Goal: Task Accomplishment & Management: Complete application form

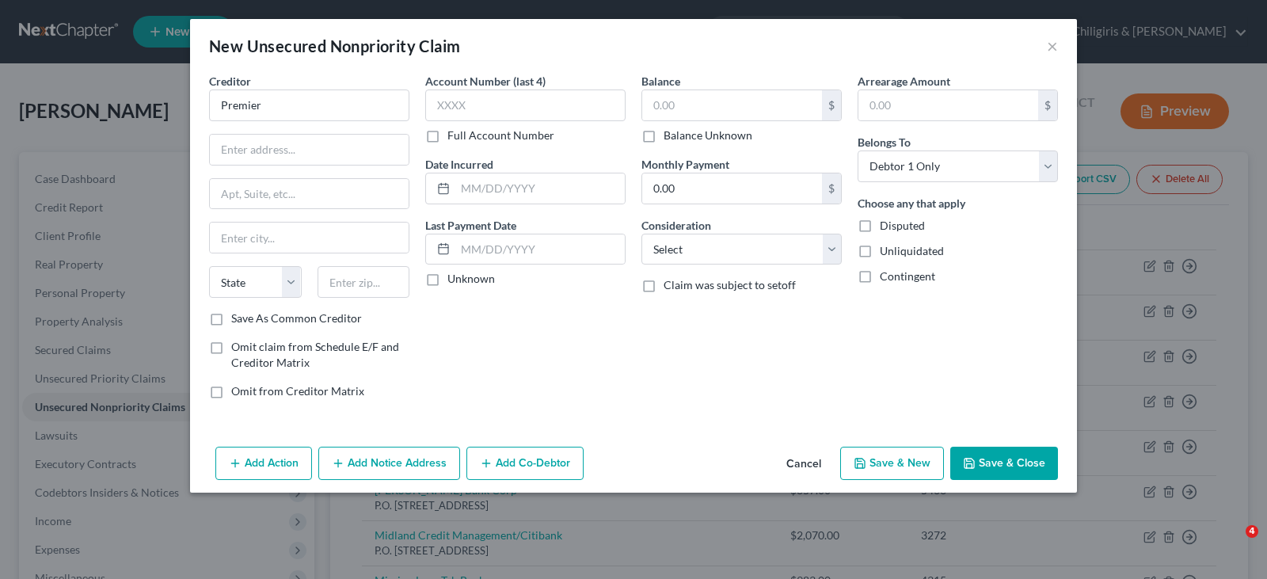
select select "0"
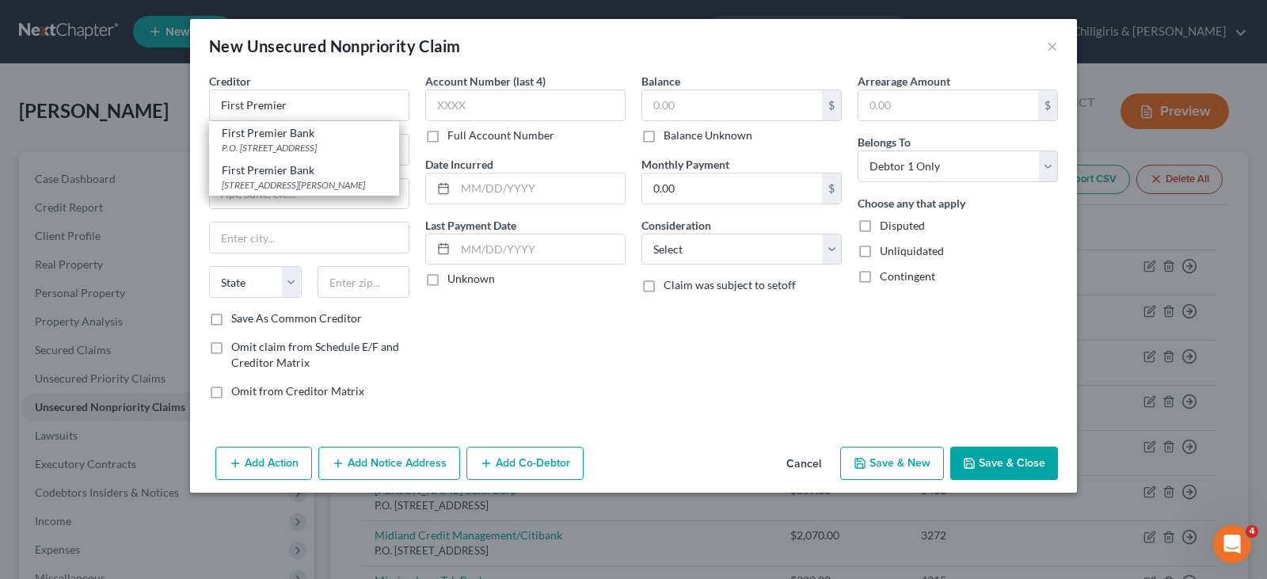
type input "First Premier"
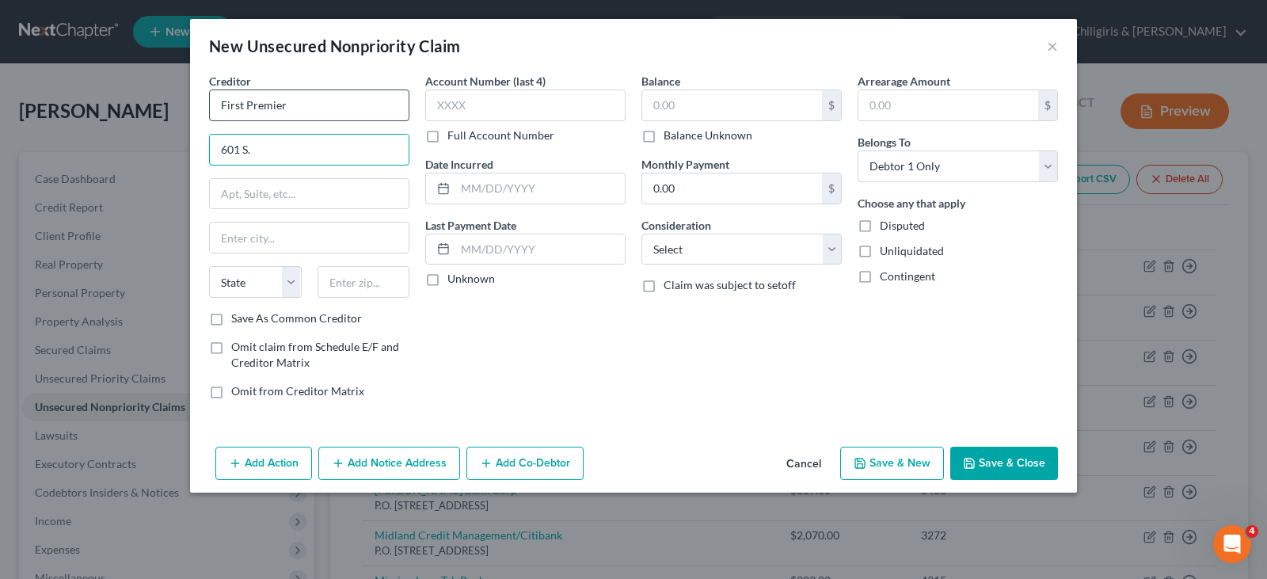
type input "601 S."
click at [282, 101] on input "First Premier" at bounding box center [309, 106] width 200 height 32
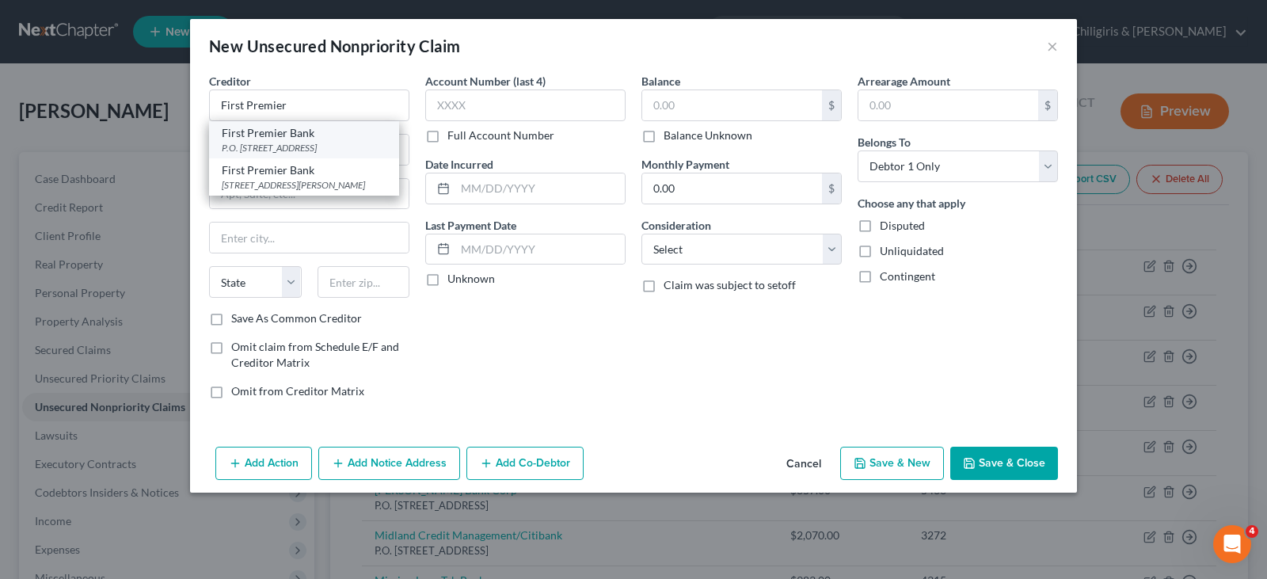
click at [280, 142] on div "P.O. [STREET_ADDRESS]" at bounding box center [304, 147] width 165 height 13
type input "First Premier Bank"
type input "P.O. Box 5529"
type input "[GEOGRAPHIC_DATA]"
select select "43"
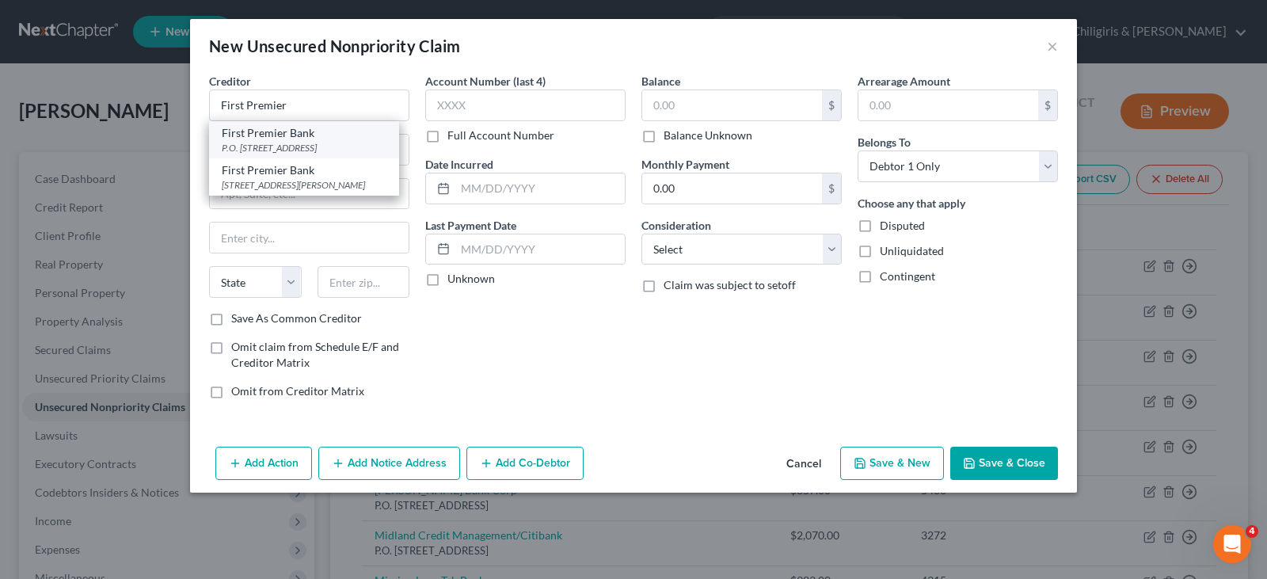
type input "57117-5529"
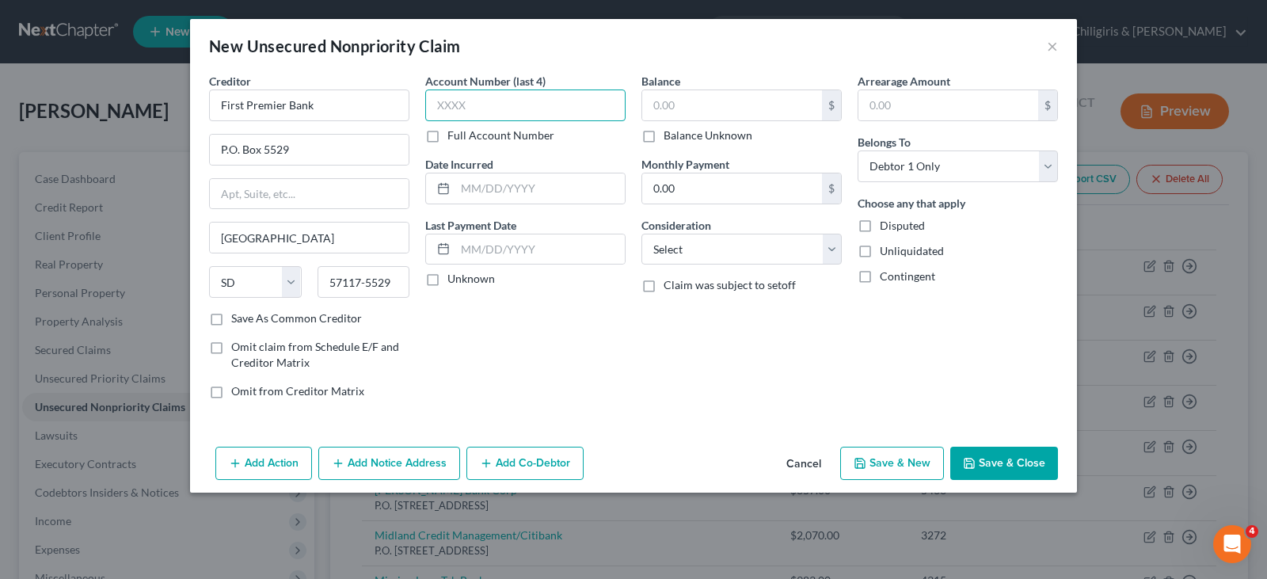
click at [507, 108] on input "text" at bounding box center [525, 106] width 200 height 32
type input "5178"
click at [523, 182] on input "text" at bounding box center [540, 188] width 170 height 30
type input "[DATE]"
click at [699, 95] on input "text" at bounding box center [732, 105] width 180 height 30
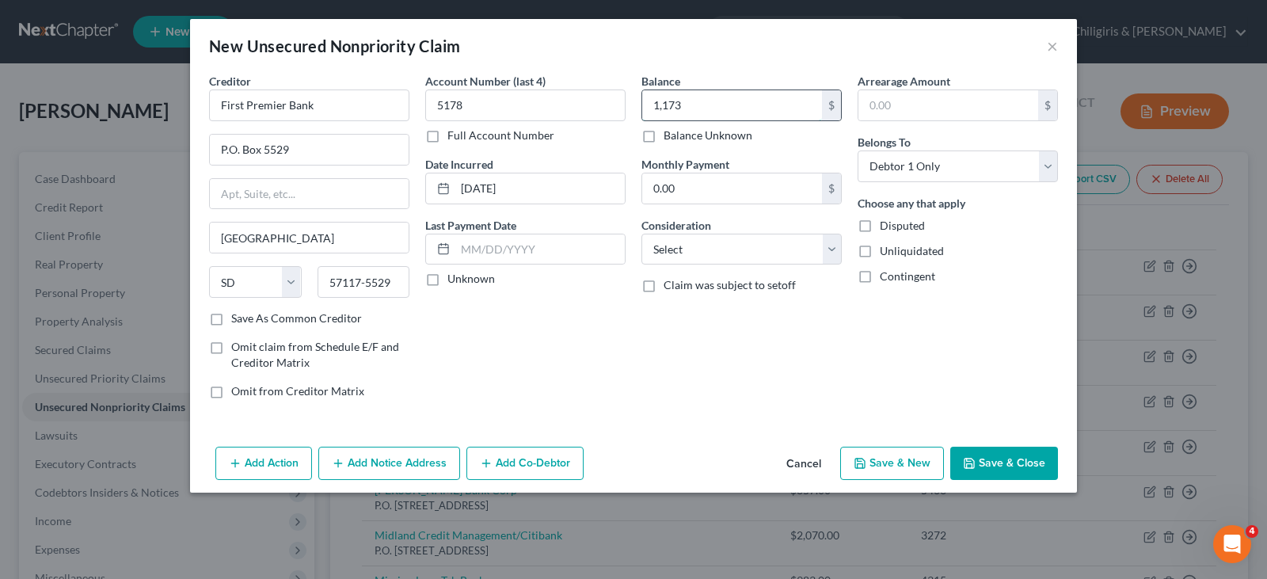
type input "1,173"
click at [834, 251] on select "Select Cable / Satellite Services Collection Agency Credit Card Debt Debt Couns…" at bounding box center [742, 250] width 200 height 32
select select "2"
click at [642, 234] on select "Select Cable / Satellite Services Collection Agency Credit Card Debt Debt Couns…" at bounding box center [742, 250] width 200 height 32
click at [992, 462] on button "Save & Close" at bounding box center [1004, 463] width 108 height 33
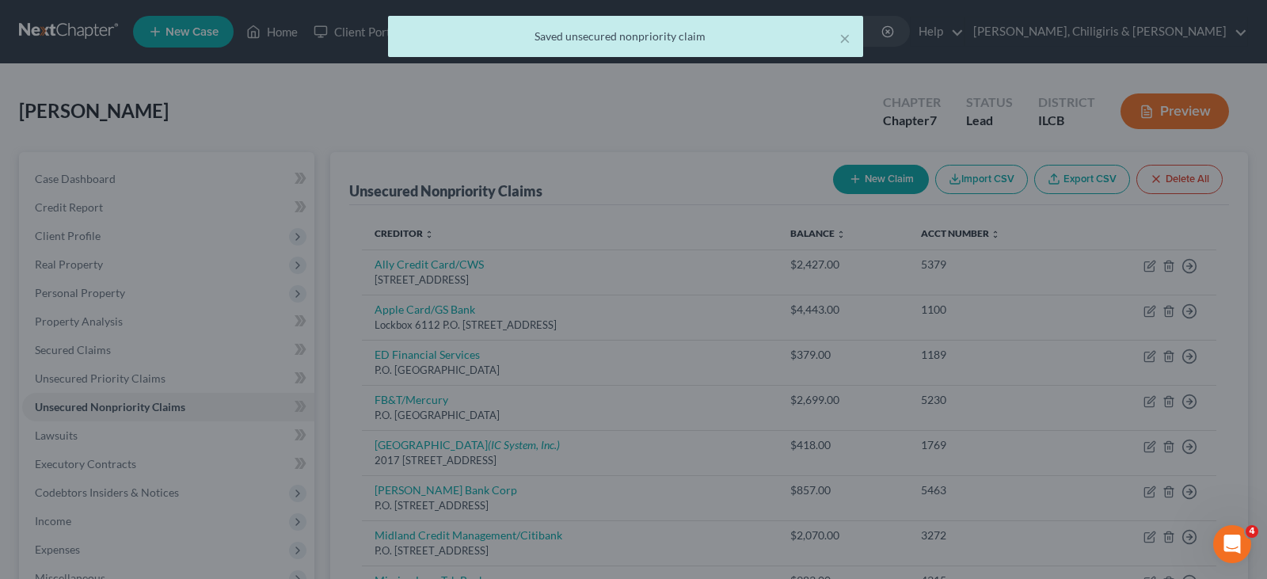
type input "1,173.00"
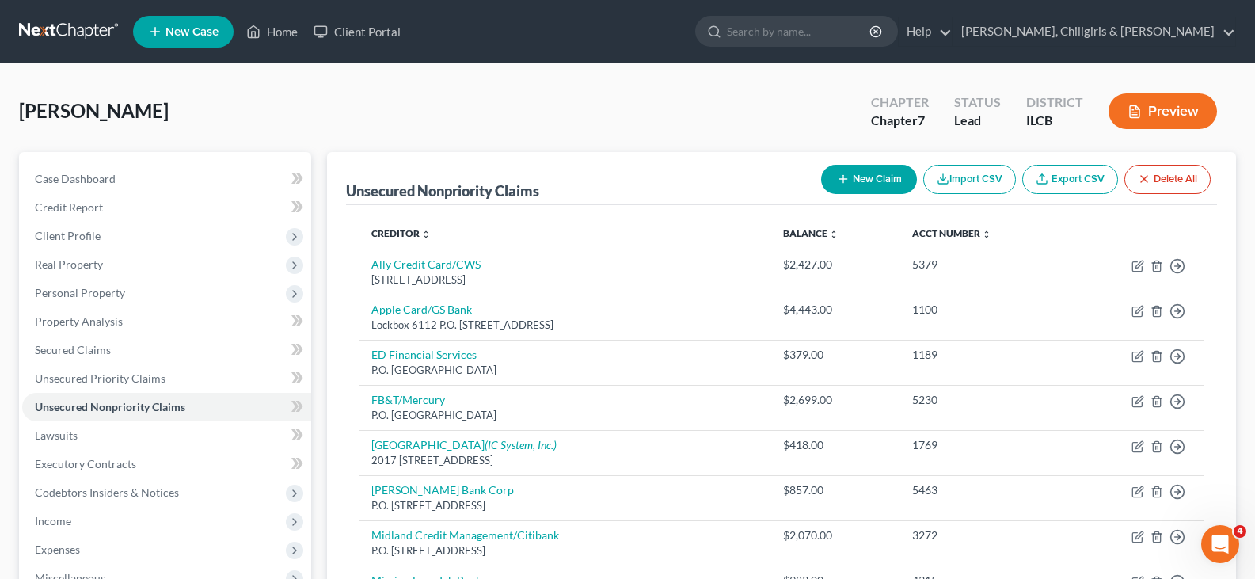
click at [885, 177] on button "New Claim" at bounding box center [869, 179] width 96 height 29
select select "0"
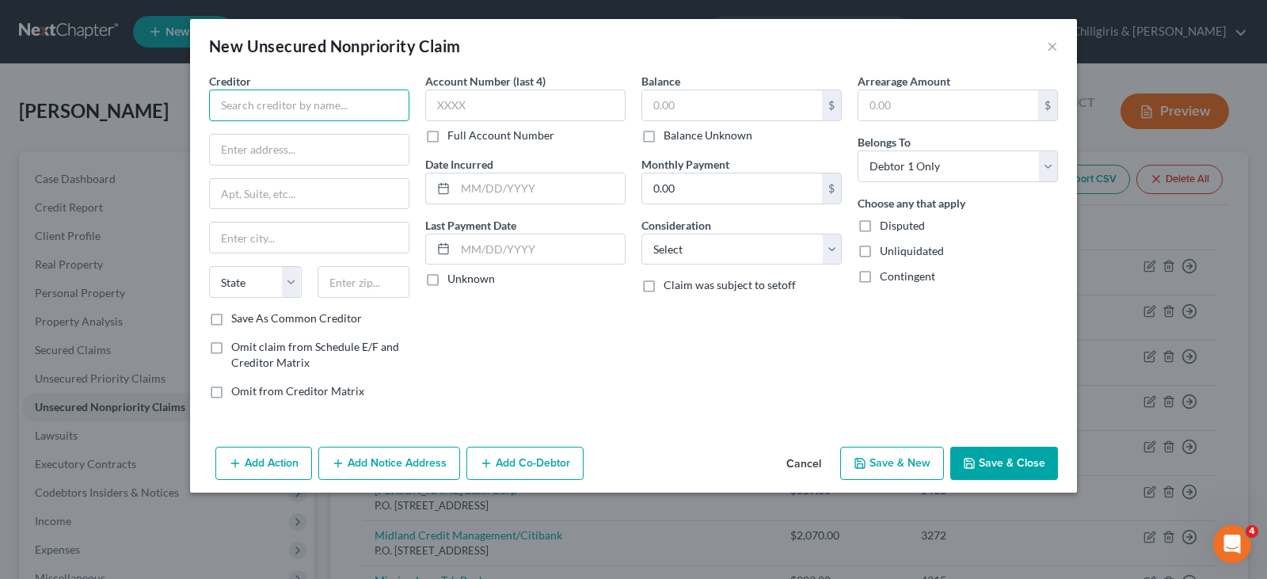
drag, startPoint x: 267, startPoint y: 104, endPoint x: 272, endPoint y: 92, distance: 13.1
click at [269, 104] on input "text" at bounding box center [309, 106] width 200 height 32
type input "R"
type input "l"
type input "Resurgent/LVNV Funding"
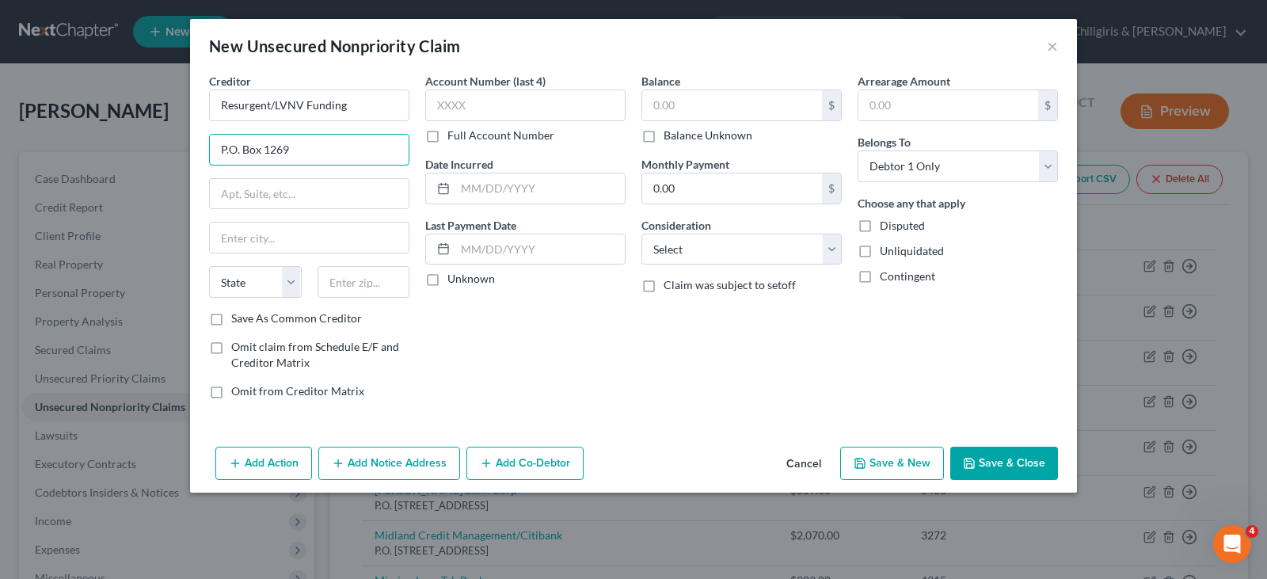
type input "P.O. Box 1269"
type input "[GEOGRAPHIC_DATA]"
select select "42"
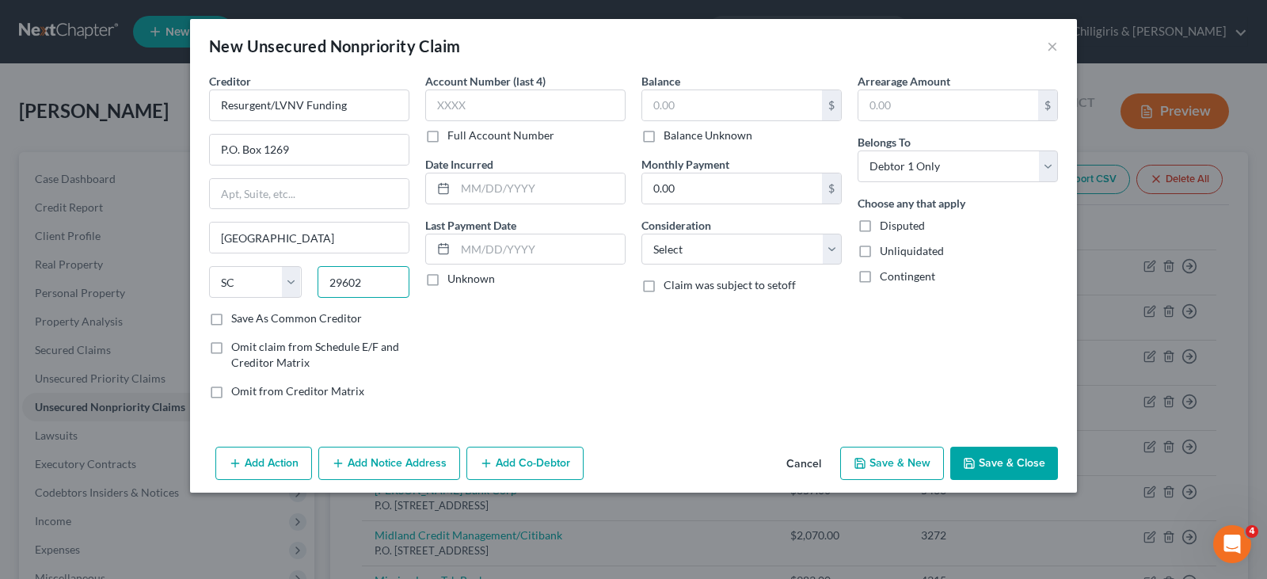
type input "29602"
click at [471, 107] on input "text" at bounding box center [525, 106] width 200 height 32
type input "190x"
click at [505, 190] on input "text" at bounding box center [540, 188] width 170 height 30
type input "[DATE]"
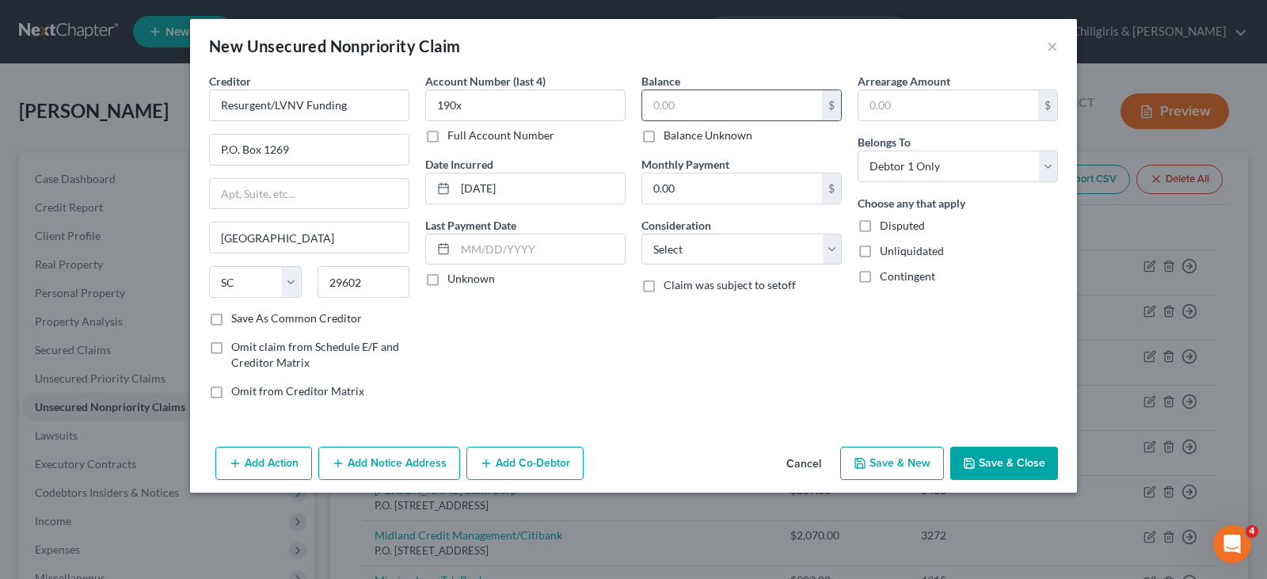
click at [722, 107] on input "text" at bounding box center [732, 105] width 180 height 30
type input "15,007"
click at [826, 248] on select "Select Cable / Satellite Services Collection Agency Credit Card Debt Debt Couns…" at bounding box center [742, 250] width 200 height 32
select select "2"
click at [642, 234] on select "Select Cable / Satellite Services Collection Agency Credit Card Debt Debt Couns…" at bounding box center [742, 250] width 200 height 32
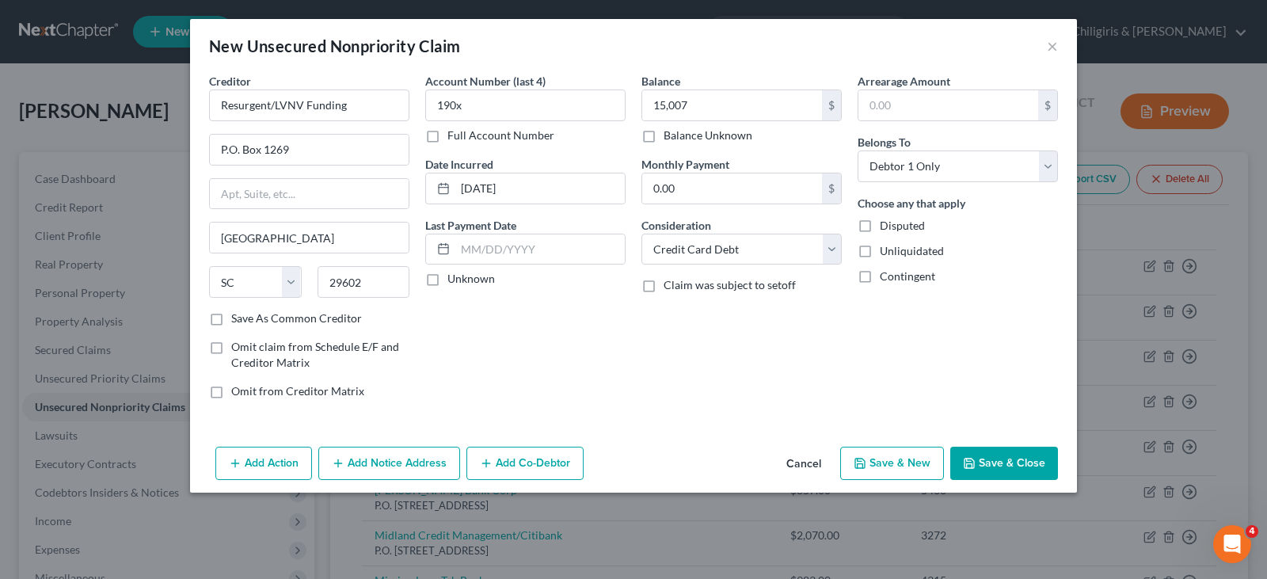
click at [974, 458] on icon "button" at bounding box center [969, 463] width 13 height 13
type input "15,007.00"
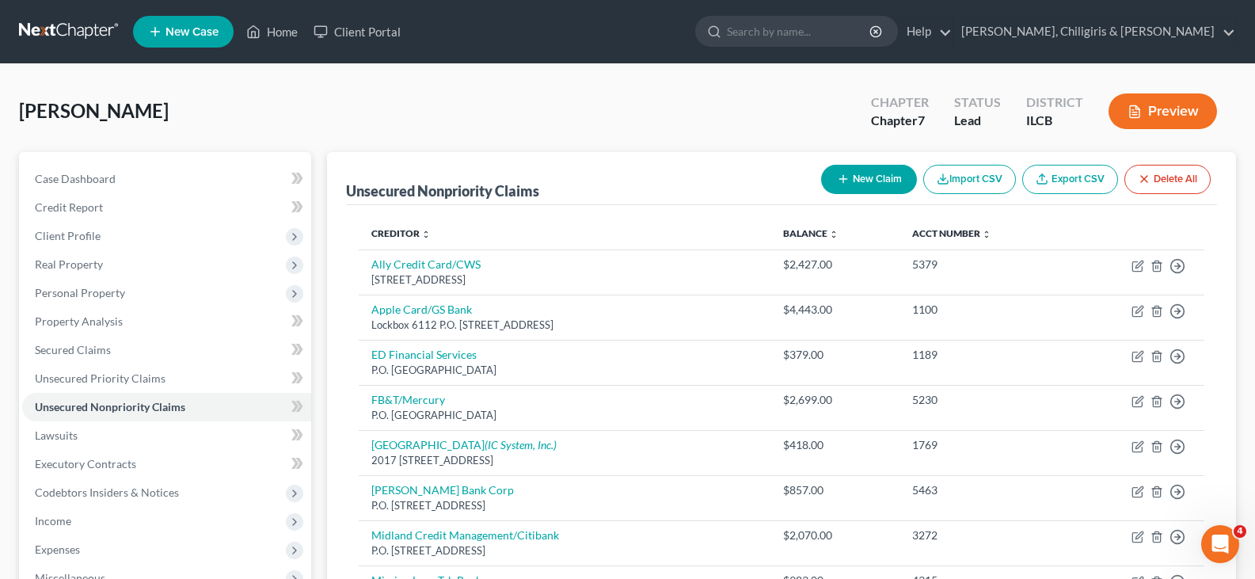
click at [840, 177] on icon "button" at bounding box center [843, 179] width 13 height 13
select select "0"
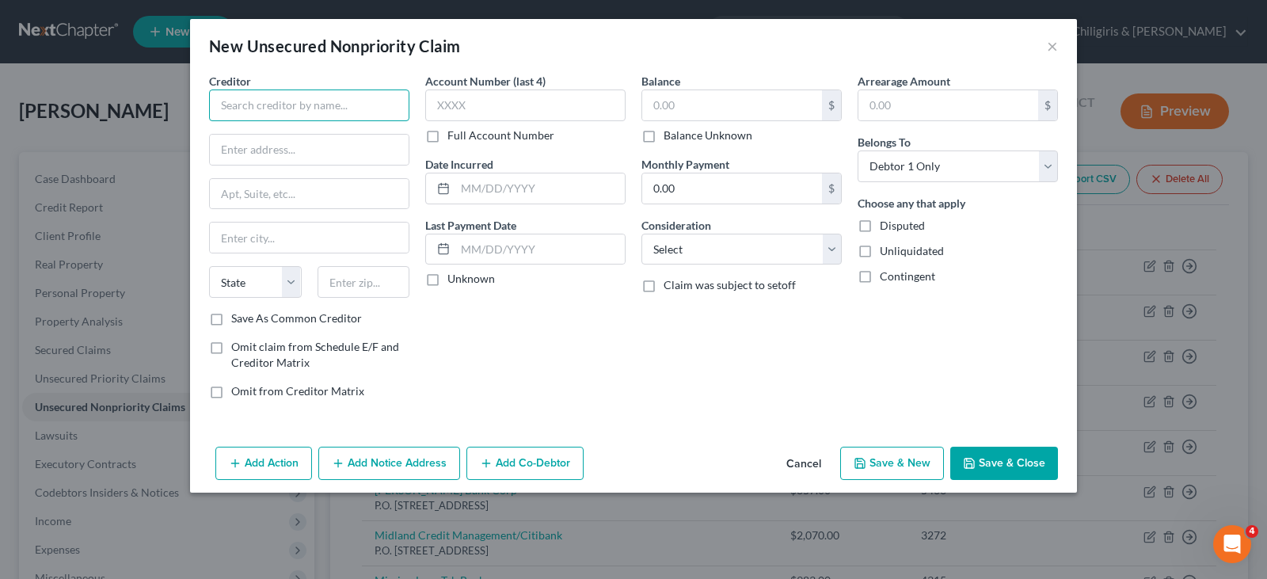
click at [372, 104] on input "text" at bounding box center [309, 106] width 200 height 32
type input "Resergent/LVNV Funding"
type input "P.O."
click at [373, 114] on input "Resergent/LVNV Funding" at bounding box center [309, 106] width 200 height 32
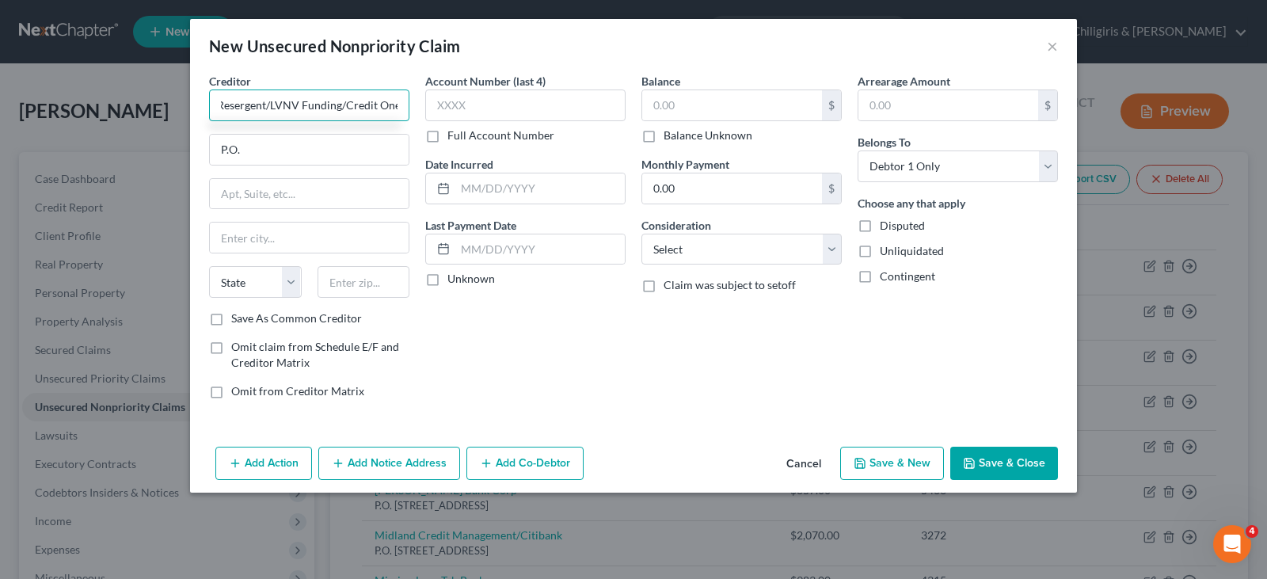
type input "Resergent/LVNV Funding/Credit One"
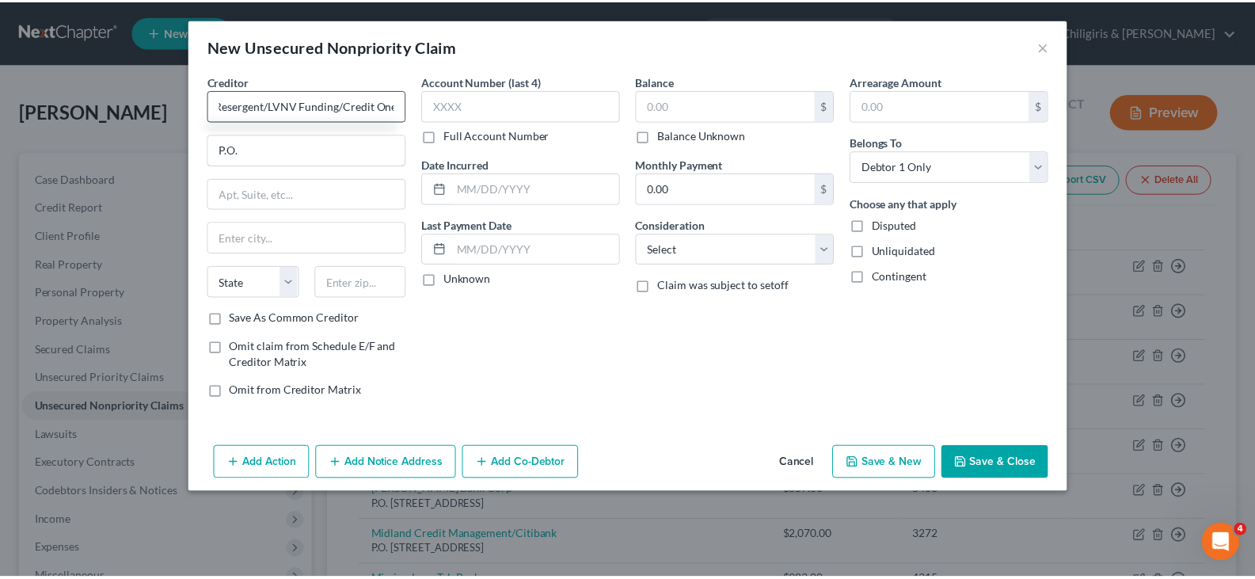
scroll to position [0, 0]
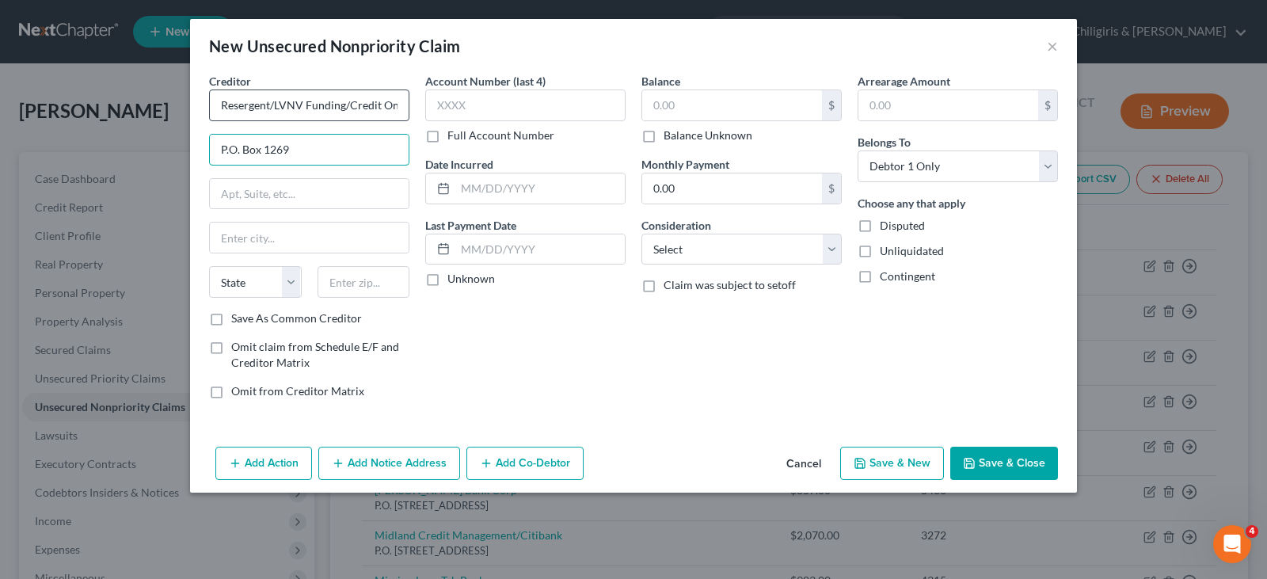
type input "P.O. Box 1269"
type input "[GEOGRAPHIC_DATA]"
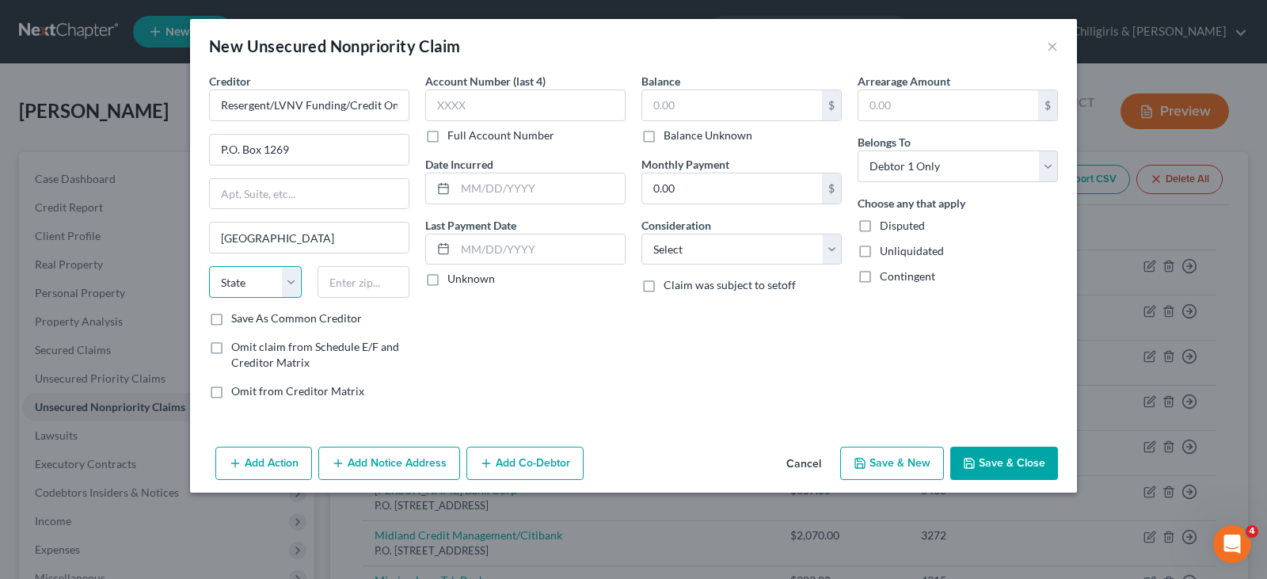
select select "42"
type input "29602"
click at [482, 100] on input "text" at bounding box center [525, 106] width 200 height 32
type input "3327"
click at [519, 187] on input "text" at bounding box center [540, 188] width 170 height 30
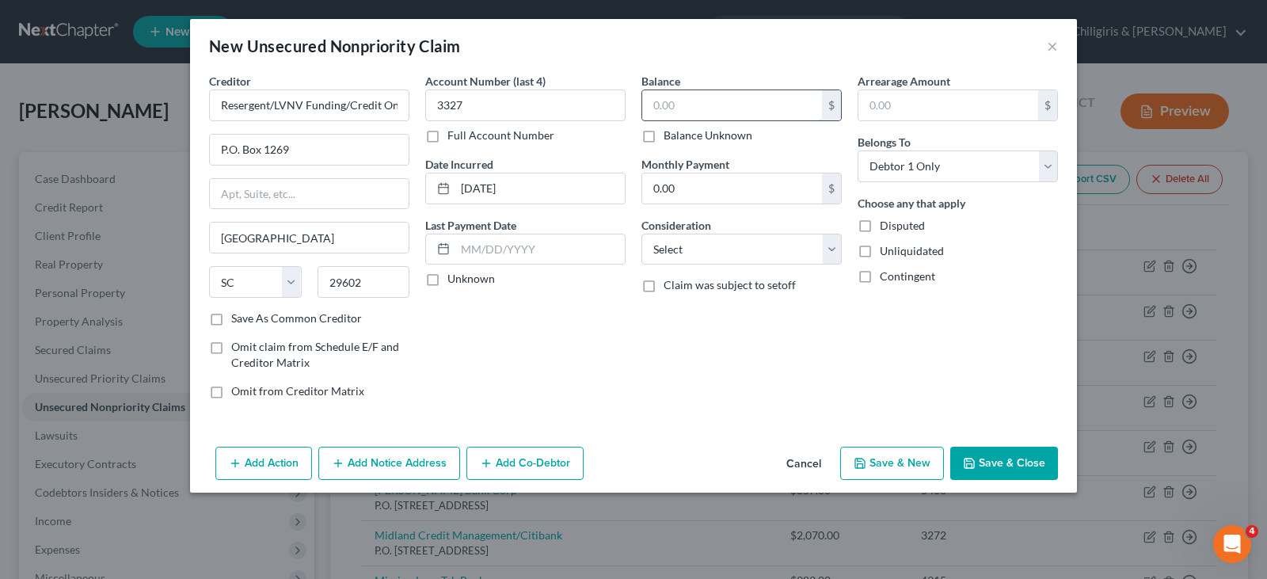
click at [672, 116] on input "text" at bounding box center [732, 105] width 180 height 30
click at [489, 181] on input "[DATE]" at bounding box center [540, 188] width 170 height 30
type input "[DATE]"
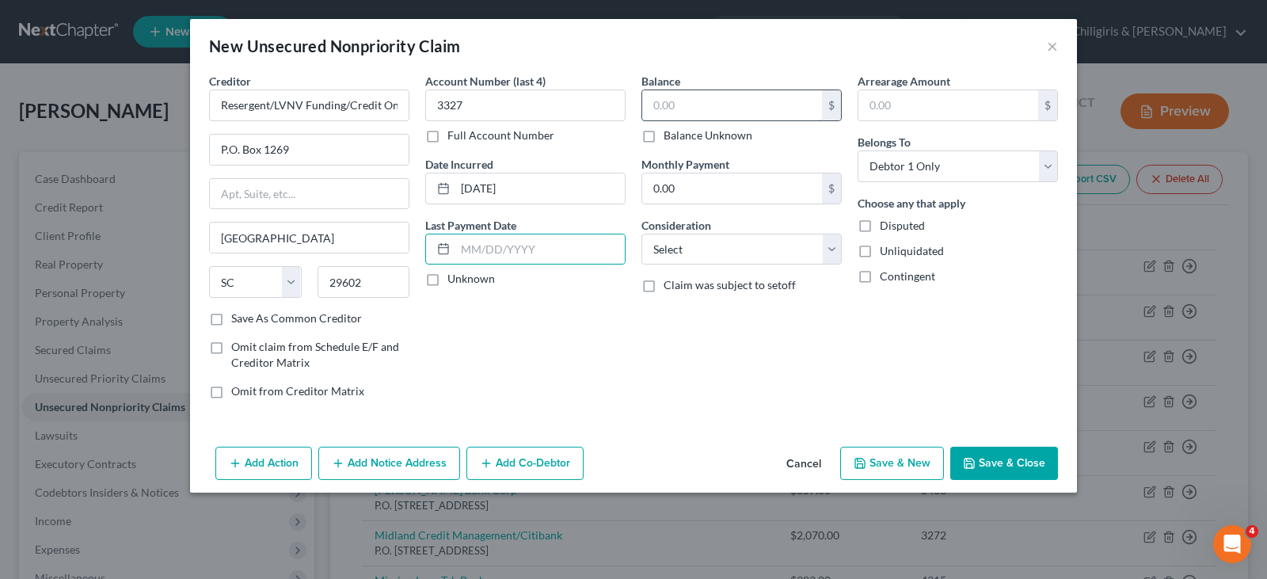
click at [750, 105] on input "text" at bounding box center [732, 105] width 180 height 30
type input "3,327"
click at [827, 253] on select "Select Cable / Satellite Services Collection Agency Credit Card Debt Debt Couns…" at bounding box center [742, 250] width 200 height 32
select select "2"
click at [642, 234] on select "Select Cable / Satellite Services Collection Agency Credit Card Debt Debt Couns…" at bounding box center [742, 250] width 200 height 32
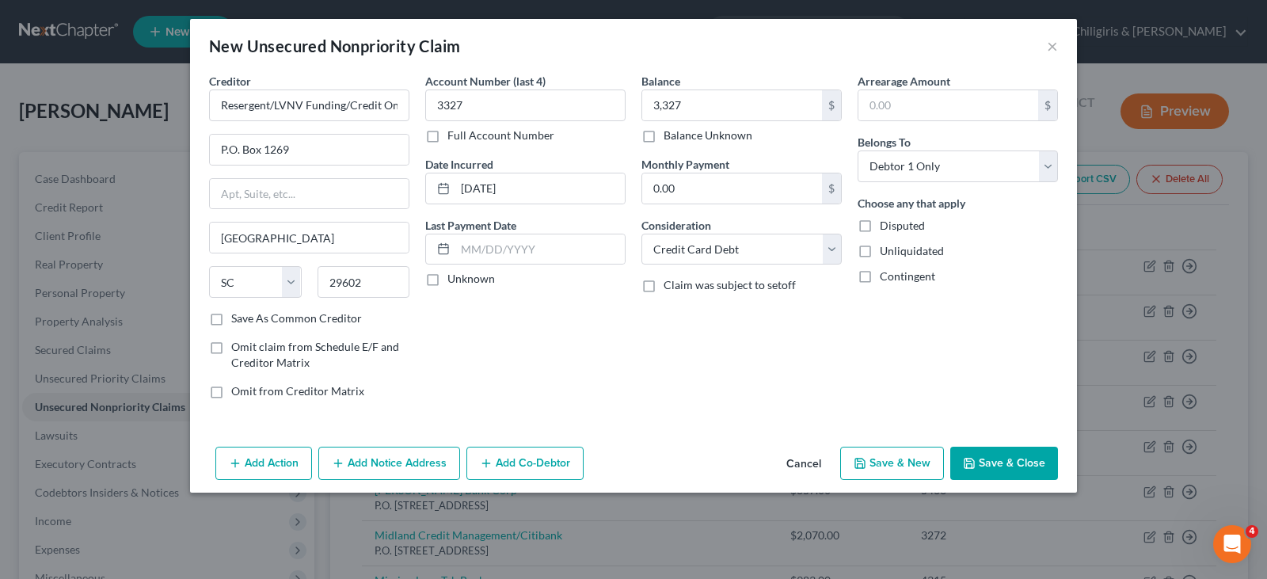
click at [1012, 461] on button "Save & Close" at bounding box center [1004, 463] width 108 height 33
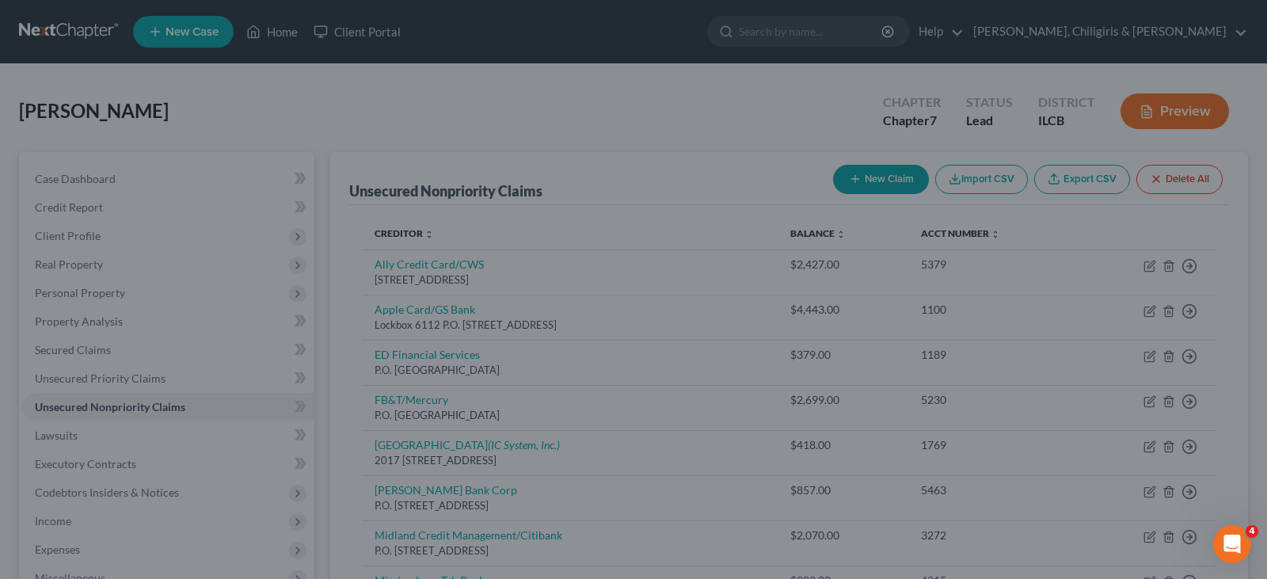
type input "3,327.00"
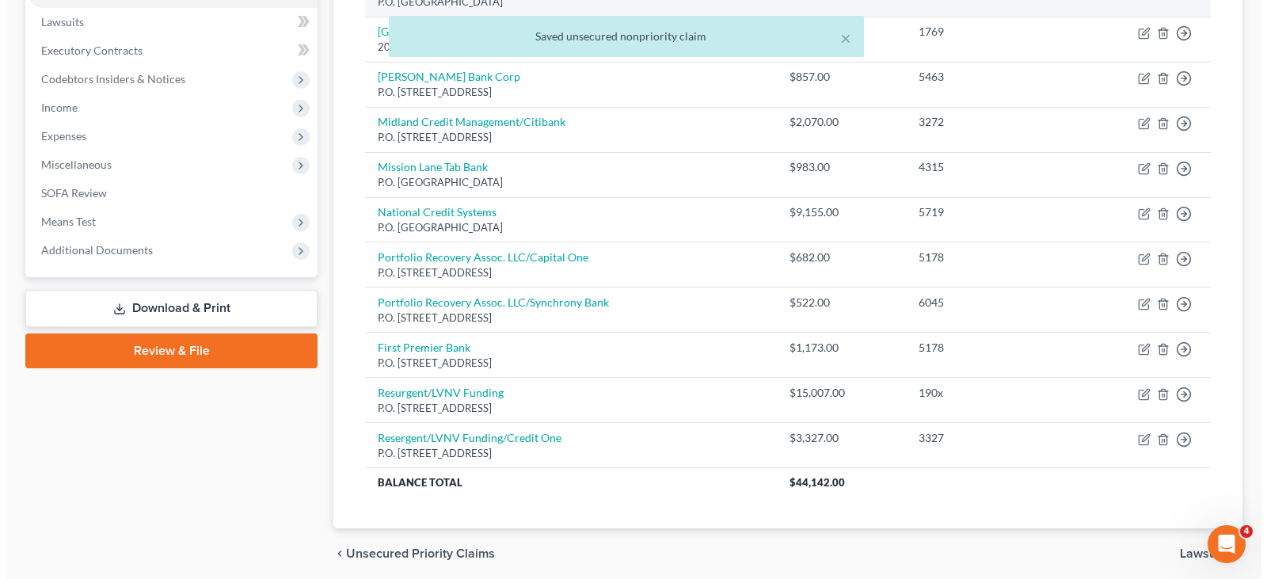
scroll to position [416, 0]
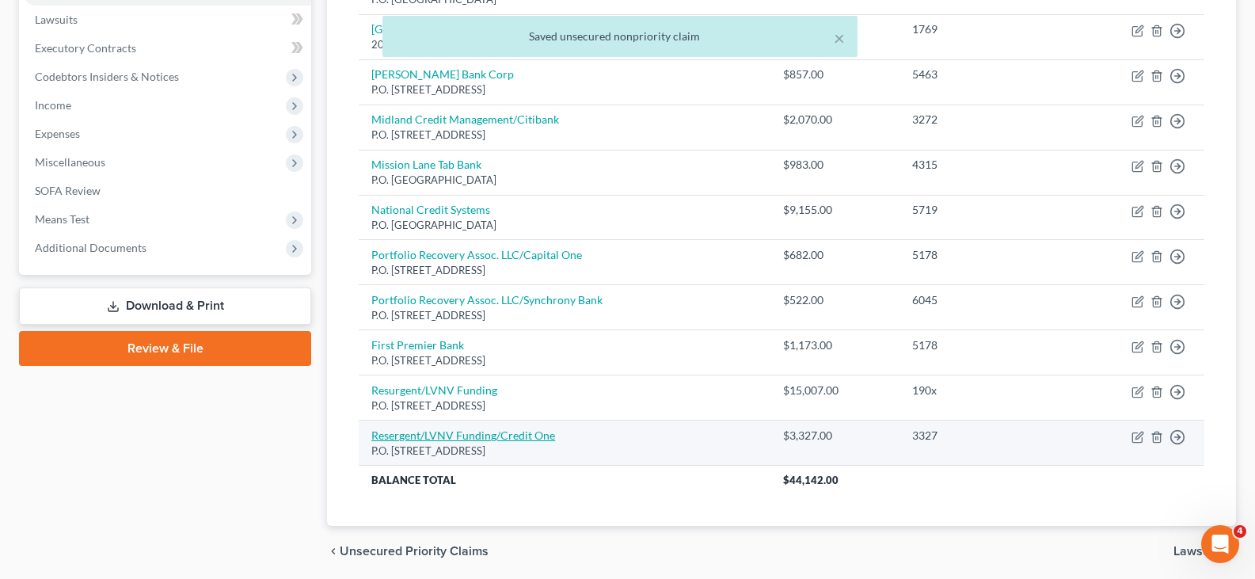
click at [474, 439] on link "Resergent/LVNV Funding/Credit One" at bounding box center [463, 435] width 184 height 13
select select "42"
select select "2"
select select "0"
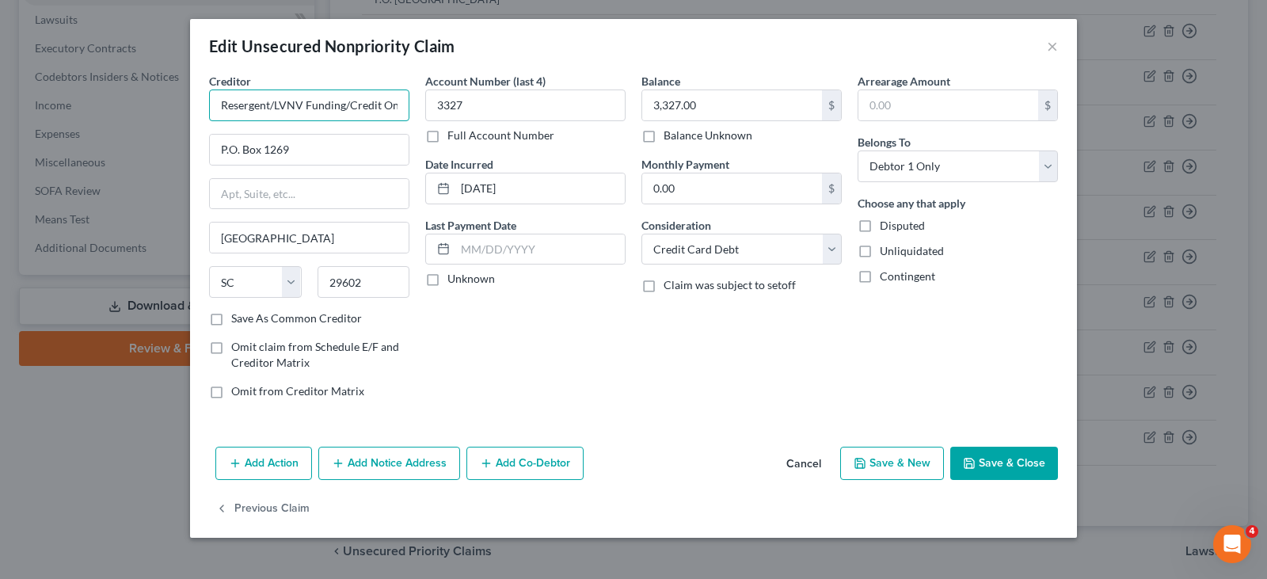
click at [242, 106] on input "Resergent/LVNV Funding/Credit One" at bounding box center [309, 106] width 200 height 32
type input "Resurgent/LVNV Funding/Credit One"
click at [992, 466] on button "Save & Close" at bounding box center [1004, 463] width 108 height 33
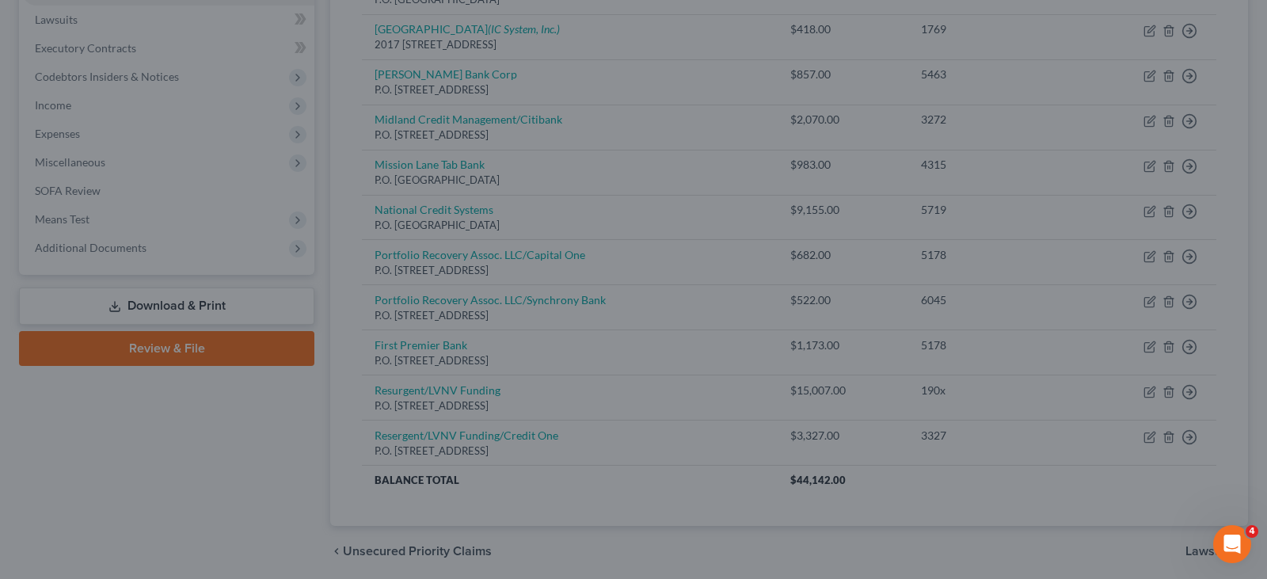
type input "0"
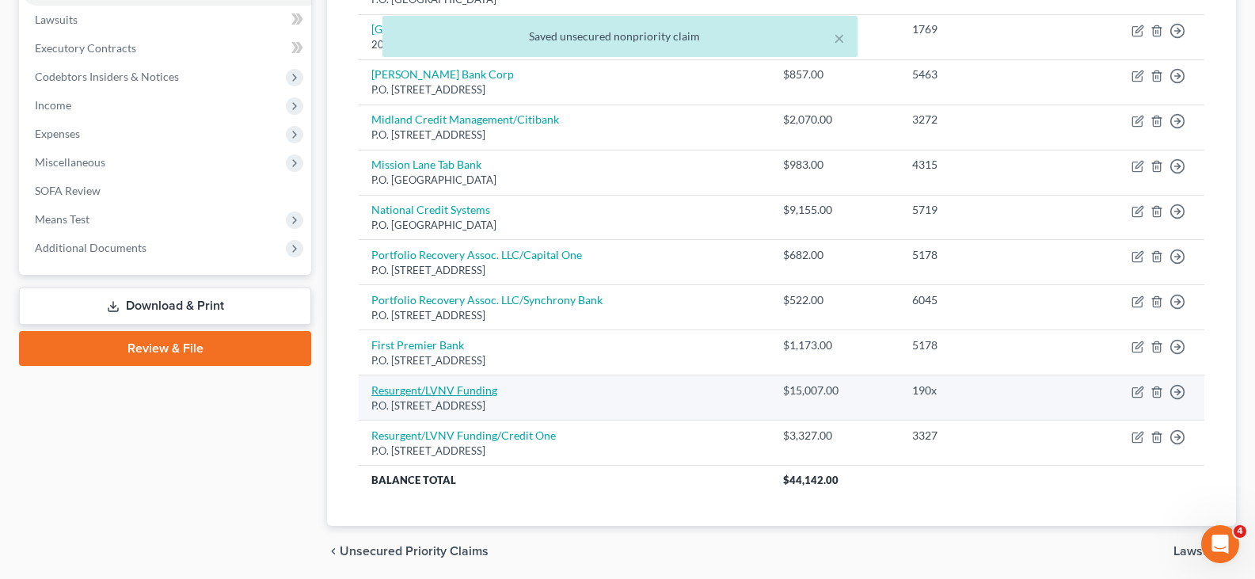
click at [417, 389] on link "Resurgent/LVNV Funding" at bounding box center [434, 389] width 126 height 13
select select "42"
select select "2"
select select "0"
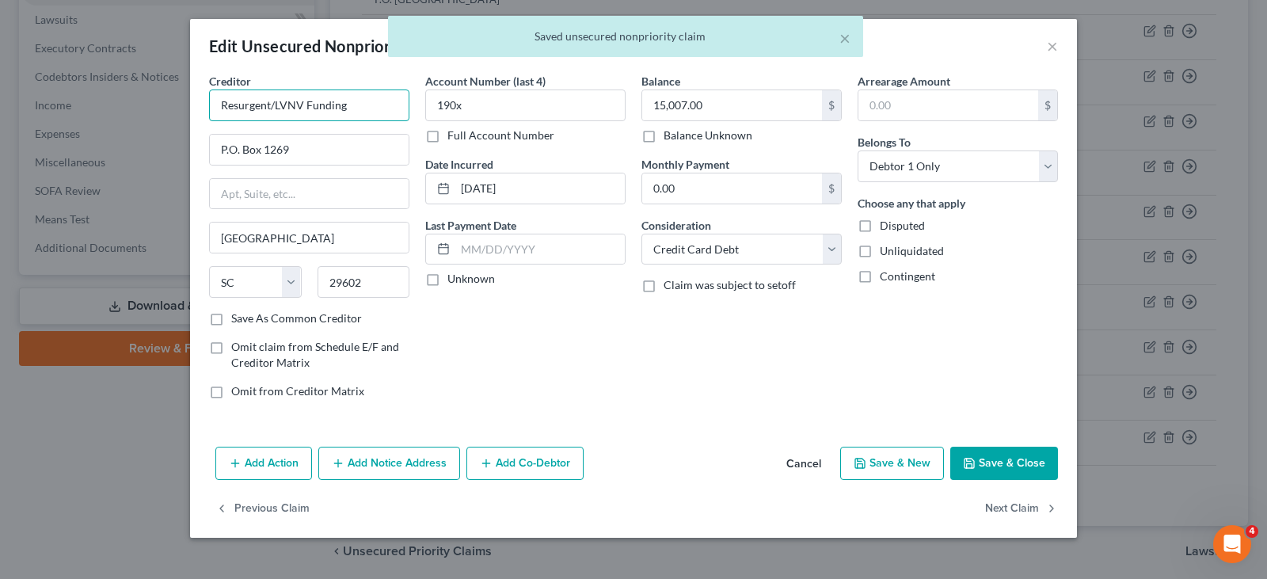
click at [367, 105] on input "Resurgent/LVNV Funding" at bounding box center [309, 106] width 200 height 32
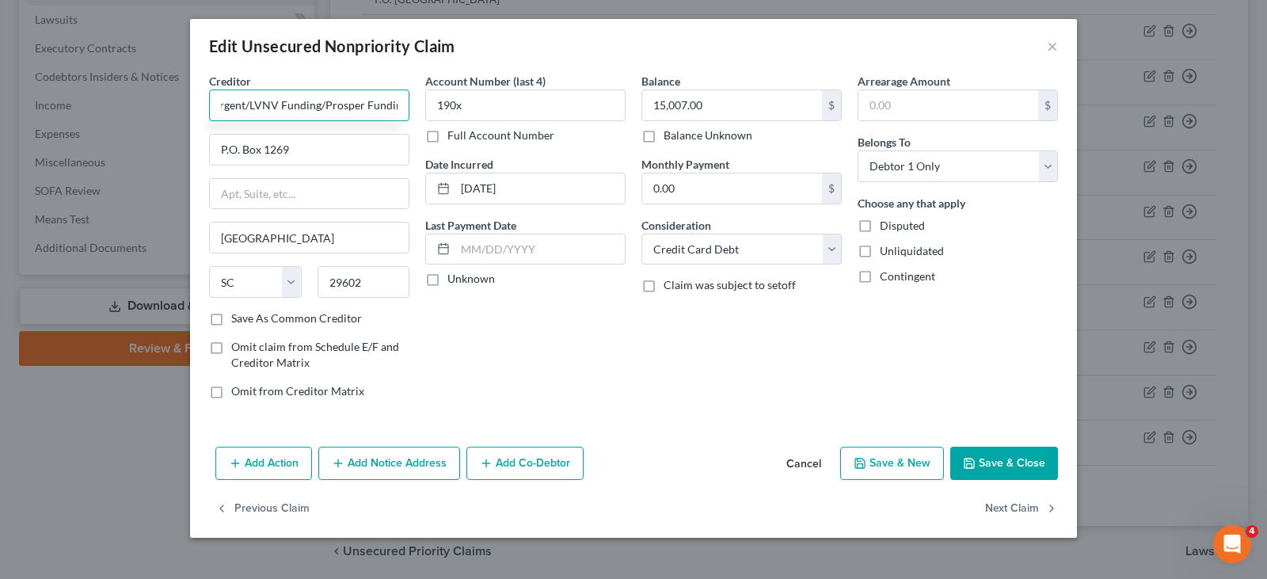
scroll to position [0, 31]
type input "Resurgent/LVNV Funding/Prosper Funding"
drag, startPoint x: 996, startPoint y: 460, endPoint x: 1011, endPoint y: 452, distance: 17.0
click at [1000, 460] on button "Save & Close" at bounding box center [1004, 463] width 108 height 33
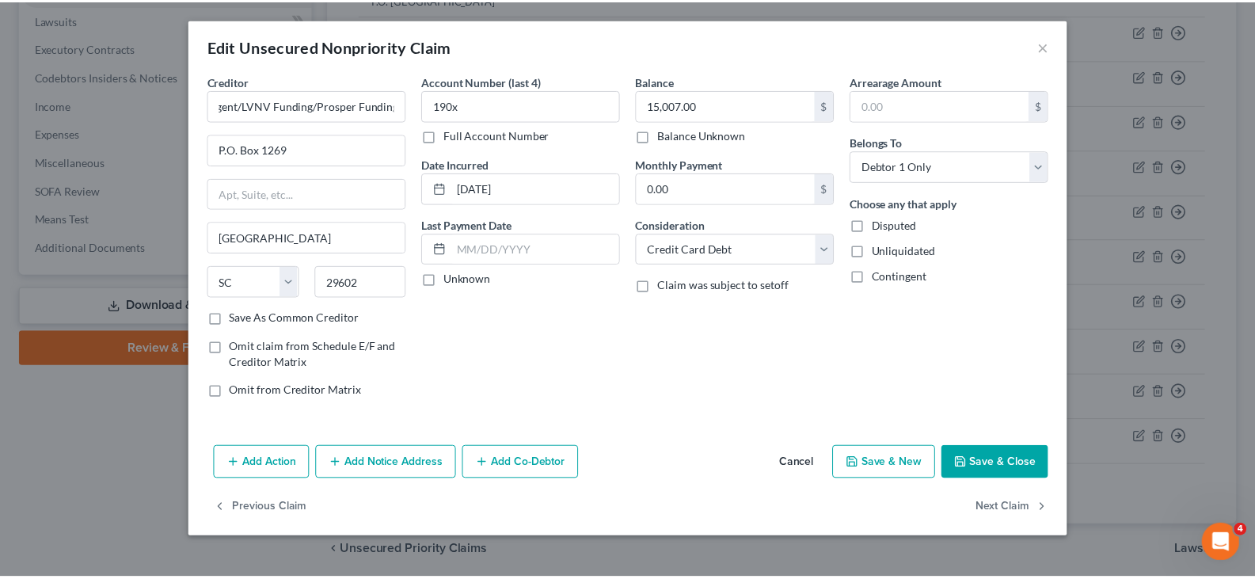
scroll to position [0, 0]
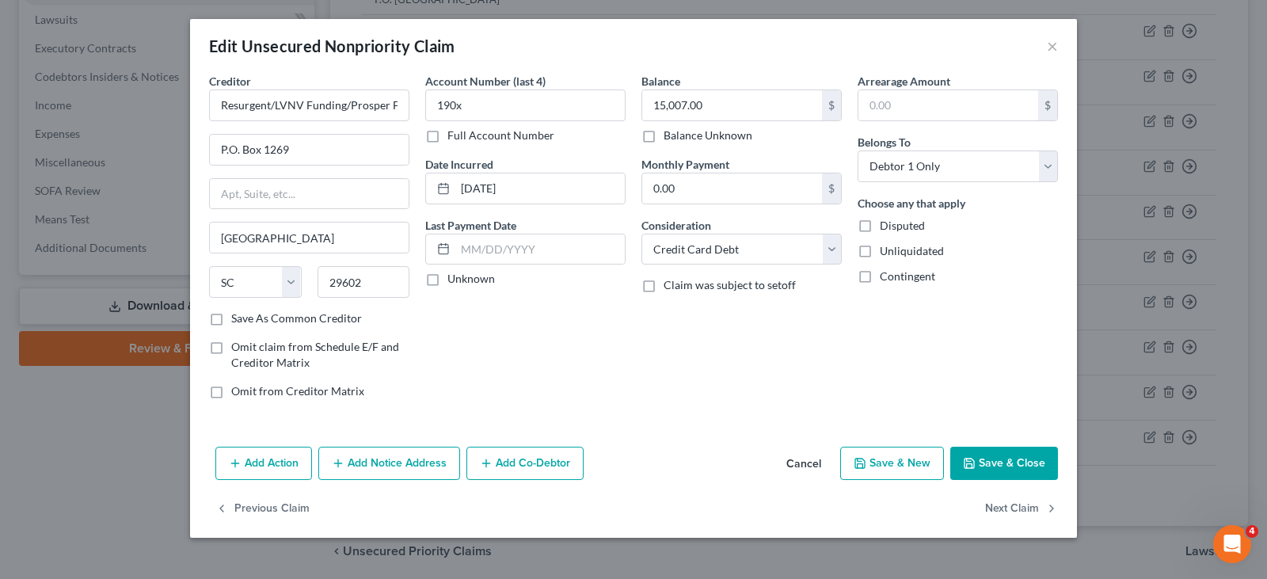
type input "0"
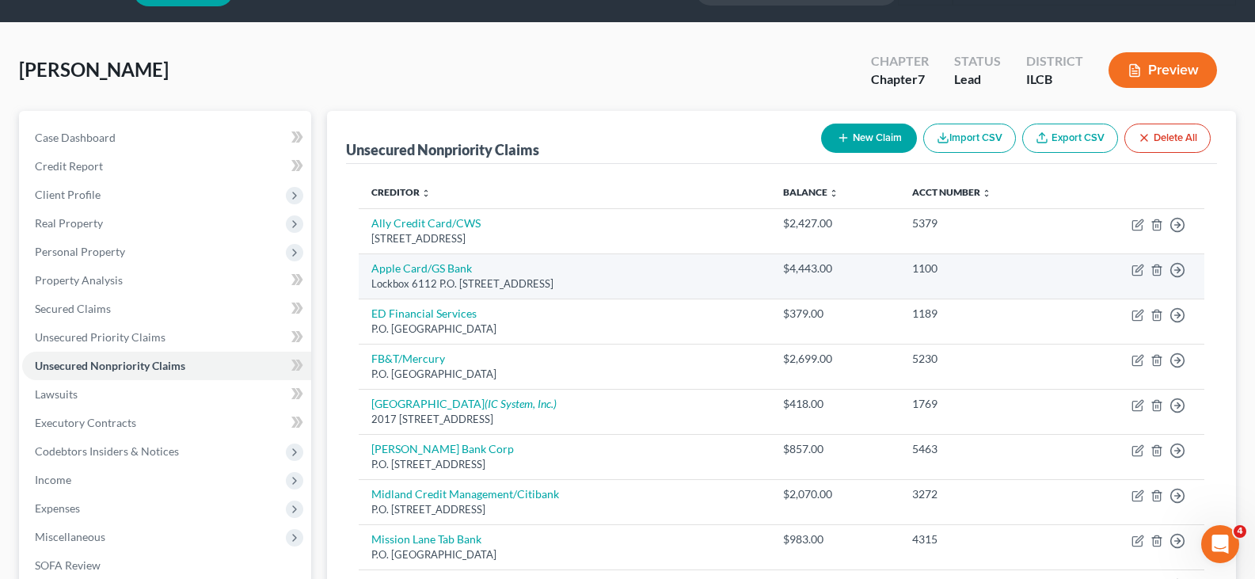
scroll to position [40, 0]
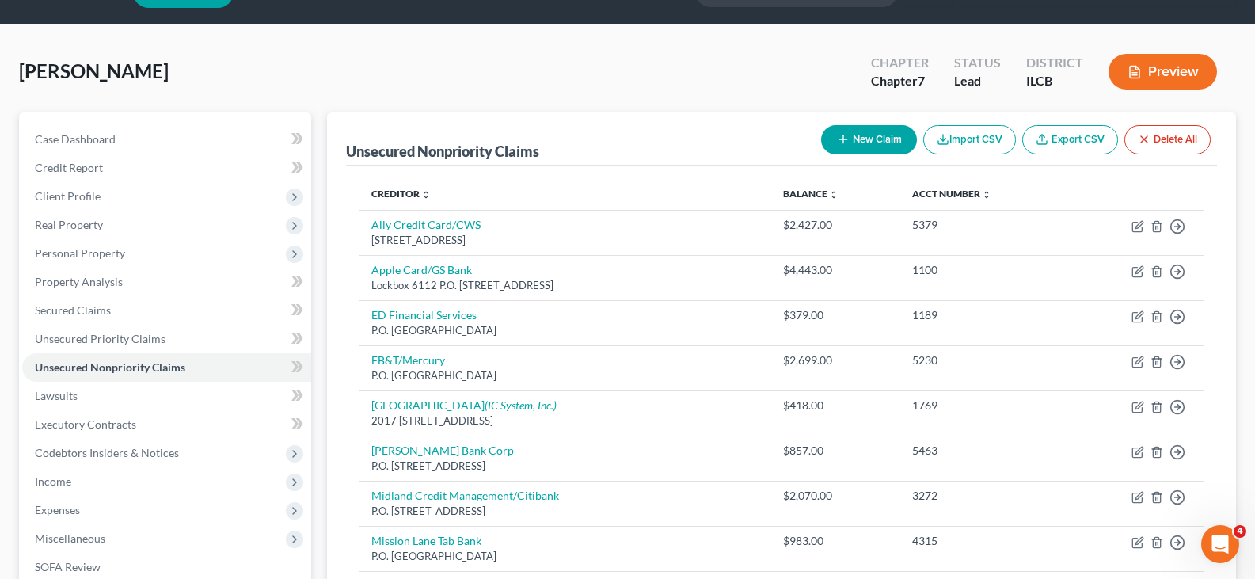
click at [867, 142] on button "New Claim" at bounding box center [869, 139] width 96 height 29
select select "0"
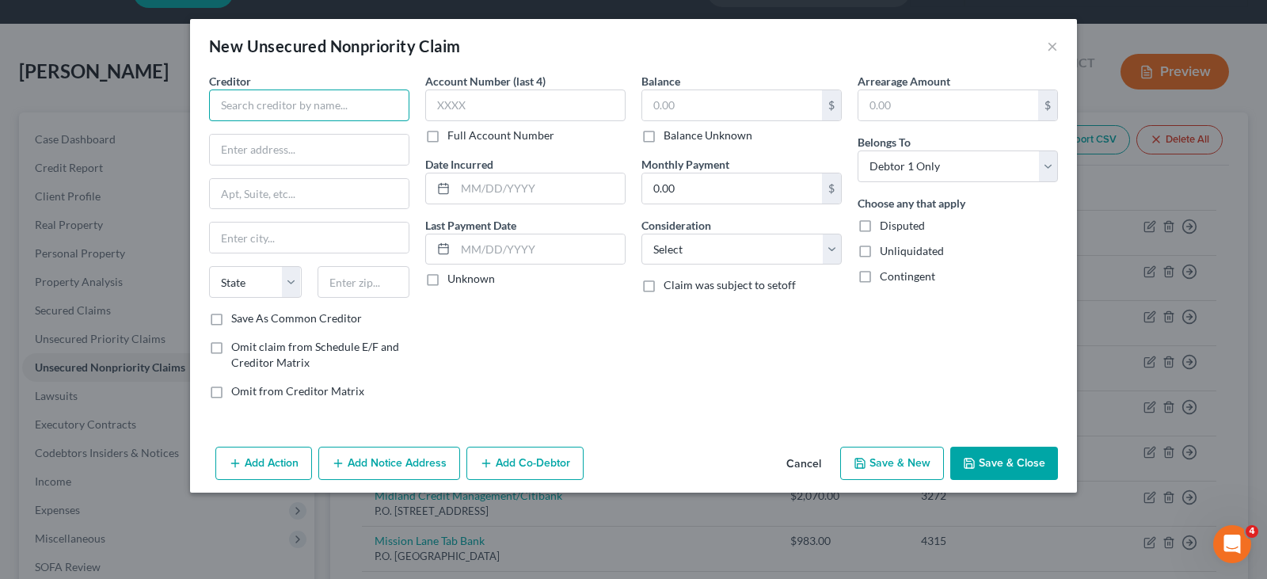
click at [300, 106] on input "text" at bounding box center [309, 106] width 200 height 32
type input "Spring Oaks Capital"
type input "P.O. Box 1216"
type input "Chesapeake"
select select "48"
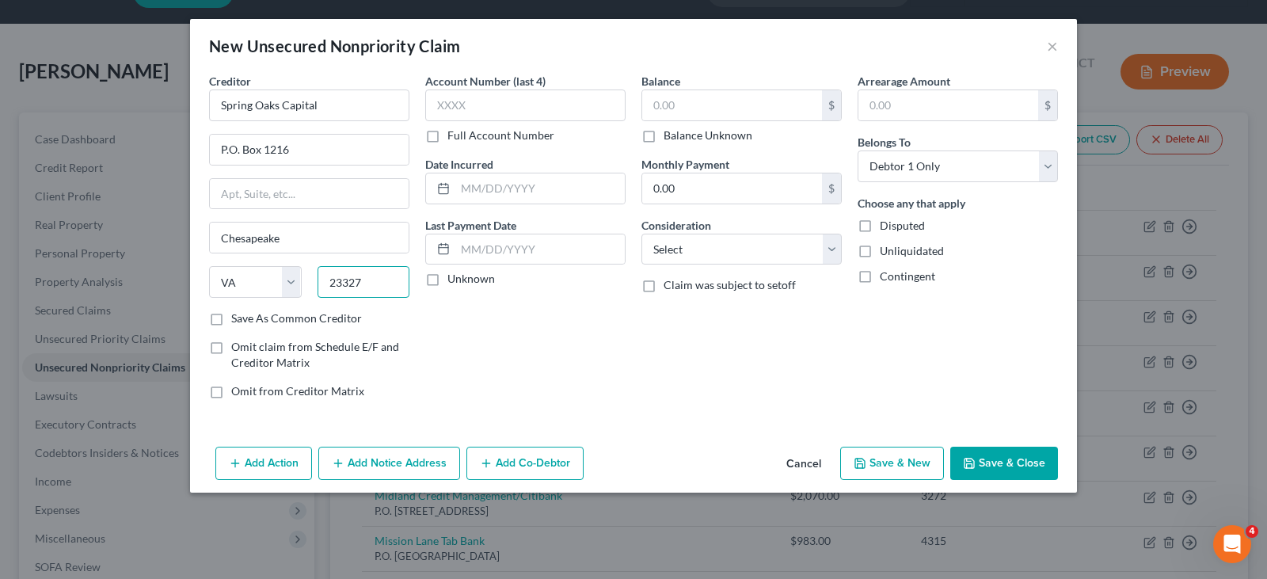
type input "23327"
click at [496, 111] on input "text" at bounding box center [525, 106] width 200 height 32
click at [375, 112] on input "Spring Oaks Capital" at bounding box center [309, 106] width 200 height 32
type input "Spring Oaks Capital/First Bank Trust"
click at [490, 108] on input "text" at bounding box center [525, 106] width 200 height 32
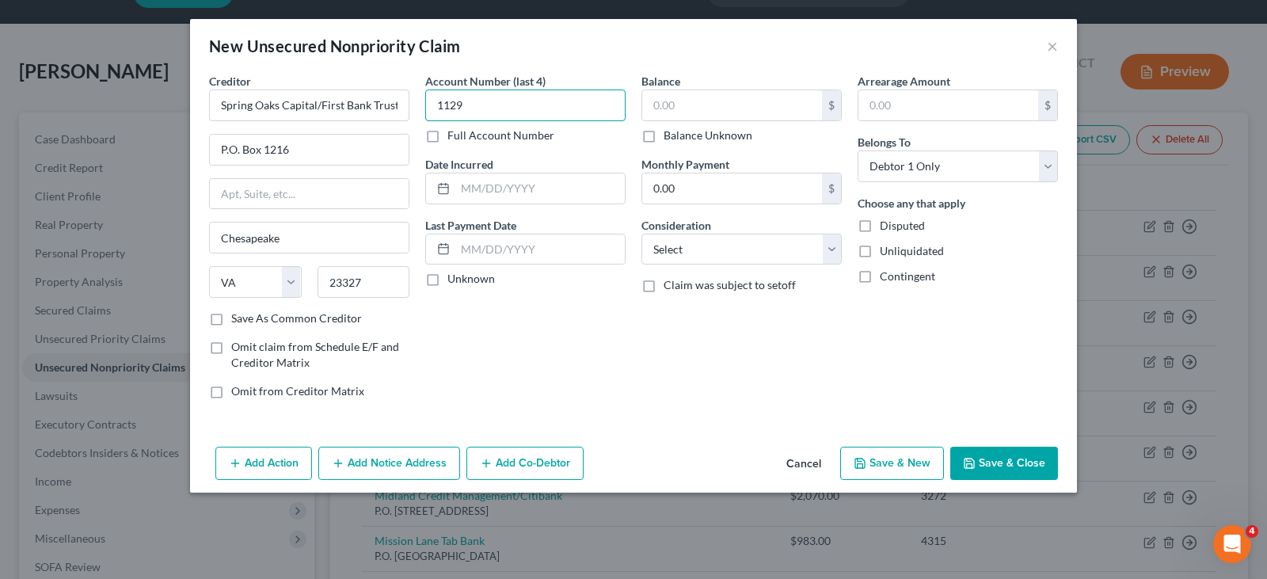
type input "1129"
click at [481, 190] on input "text" at bounding box center [540, 188] width 170 height 30
type input "[DATE]"
click at [738, 97] on input "text" at bounding box center [732, 105] width 180 height 30
type input "3,631"
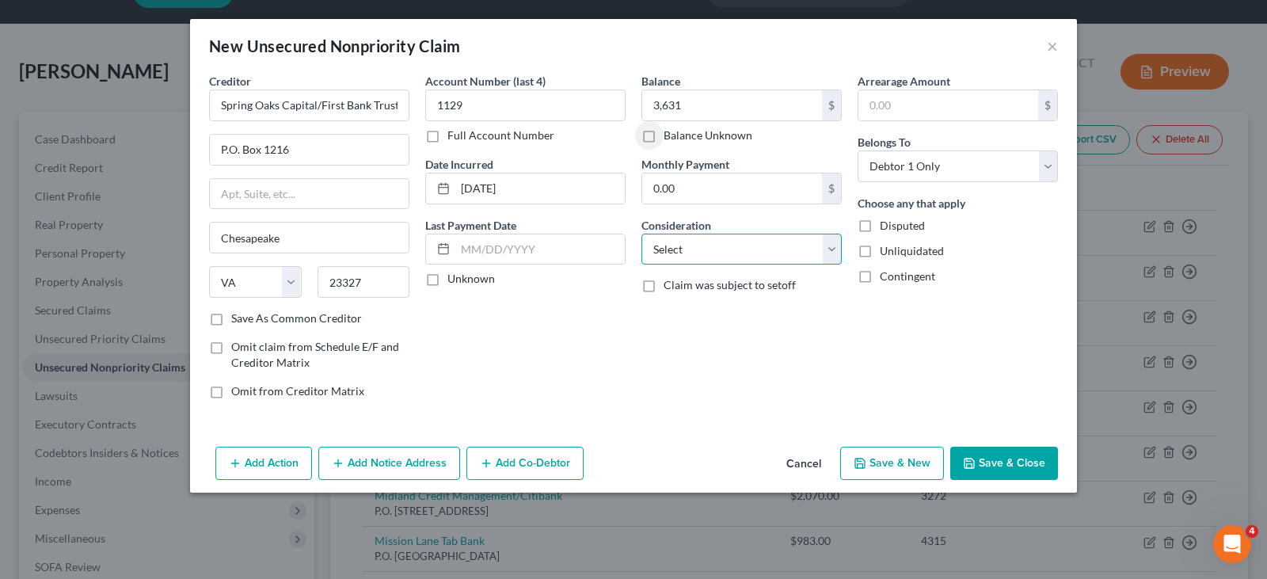
drag, startPoint x: 832, startPoint y: 249, endPoint x: 823, endPoint y: 238, distance: 14.6
click at [832, 249] on select "Select Cable / Satellite Services Collection Agency Credit Card Debt Debt Couns…" at bounding box center [742, 250] width 200 height 32
select select "2"
click at [642, 234] on select "Select Cable / Satellite Services Collection Agency Credit Card Debt Debt Couns…" at bounding box center [742, 250] width 200 height 32
drag, startPoint x: 1021, startPoint y: 465, endPoint x: 1033, endPoint y: 453, distance: 16.8
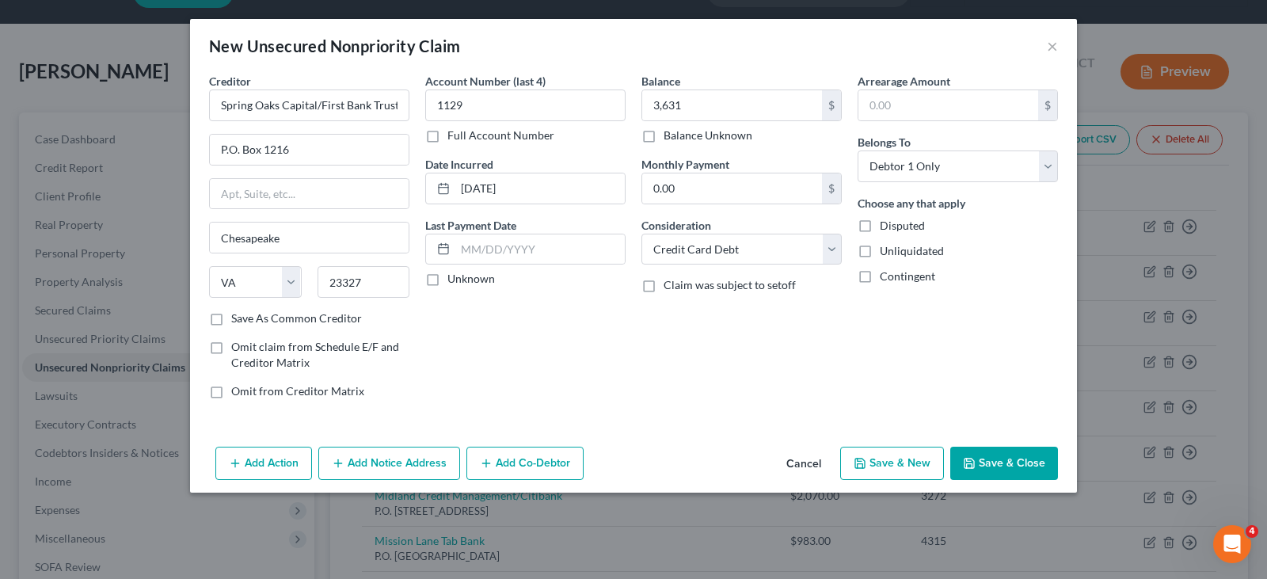
click at [1023, 465] on button "Save & Close" at bounding box center [1004, 463] width 108 height 33
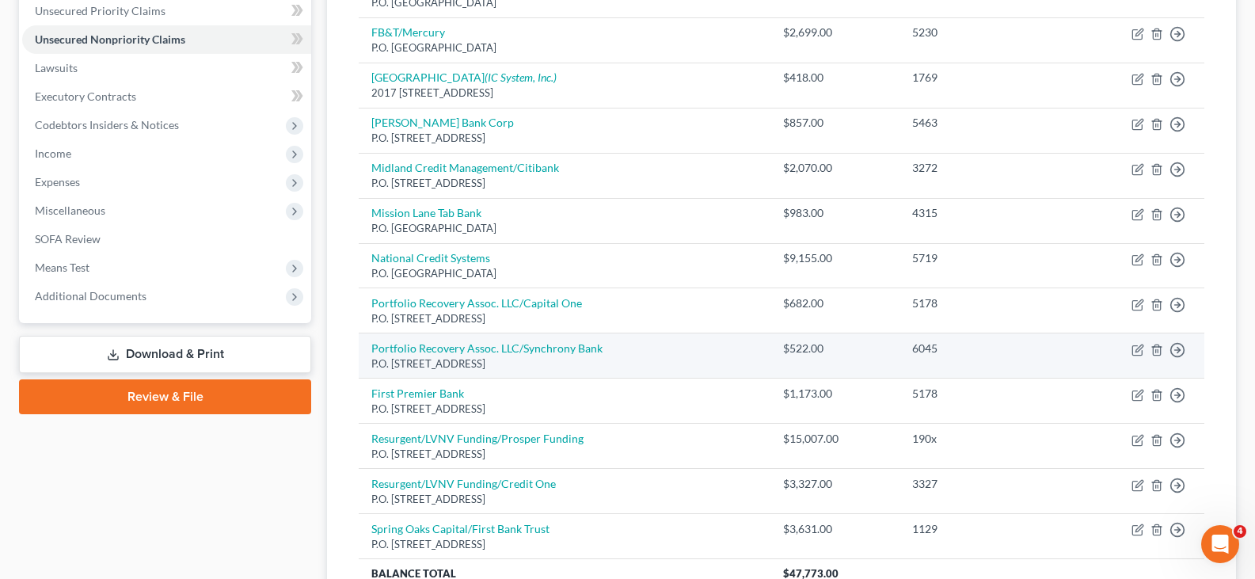
scroll to position [376, 0]
